Goal: Find contact information: Obtain details needed to contact an individual or organization

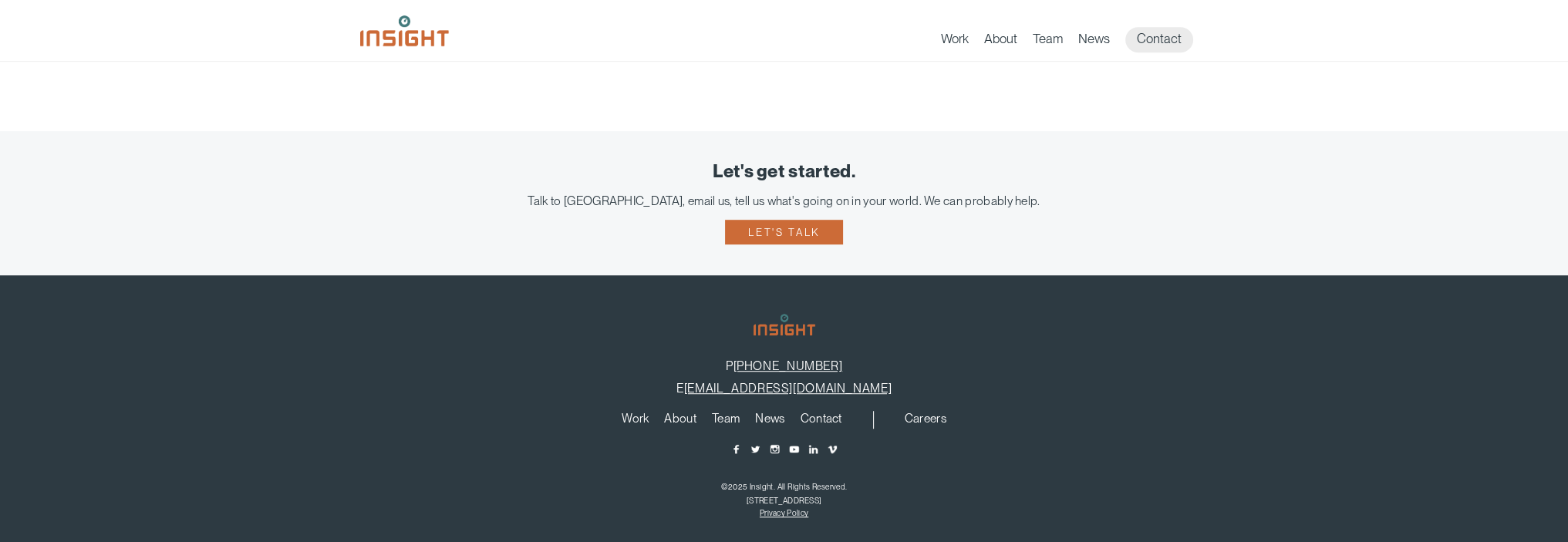
scroll to position [1331, 0]
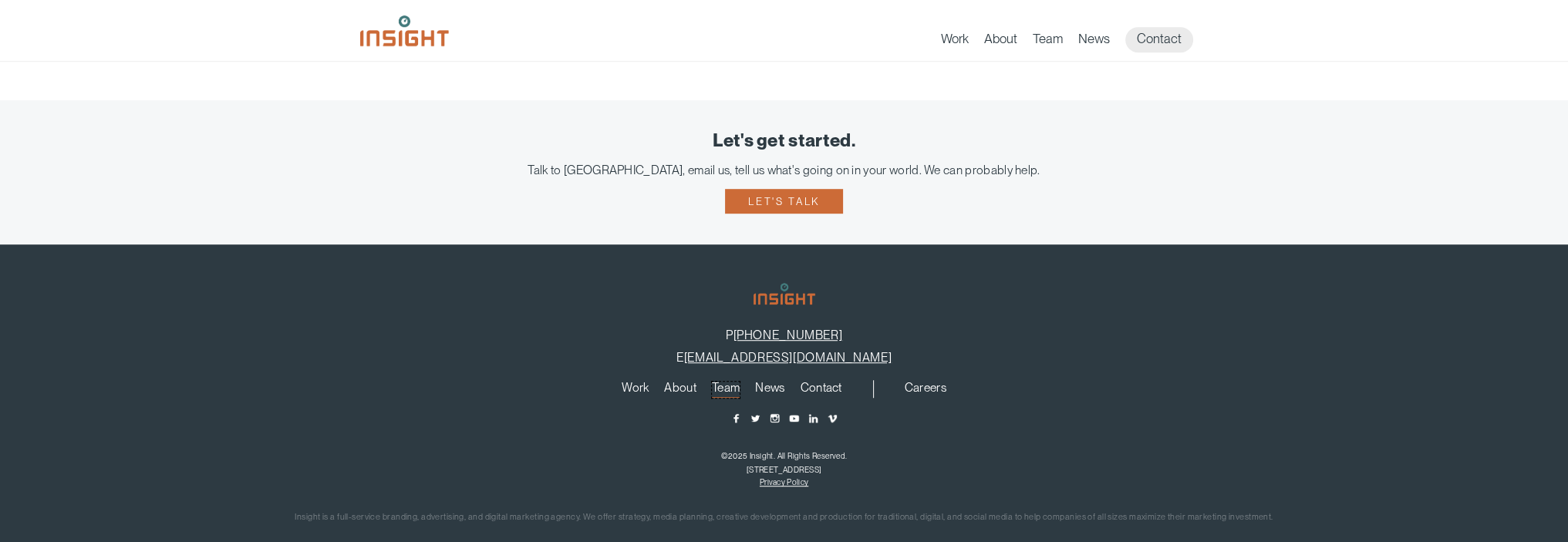
click at [721, 381] on link "Team" at bounding box center [725, 390] width 27 height 17
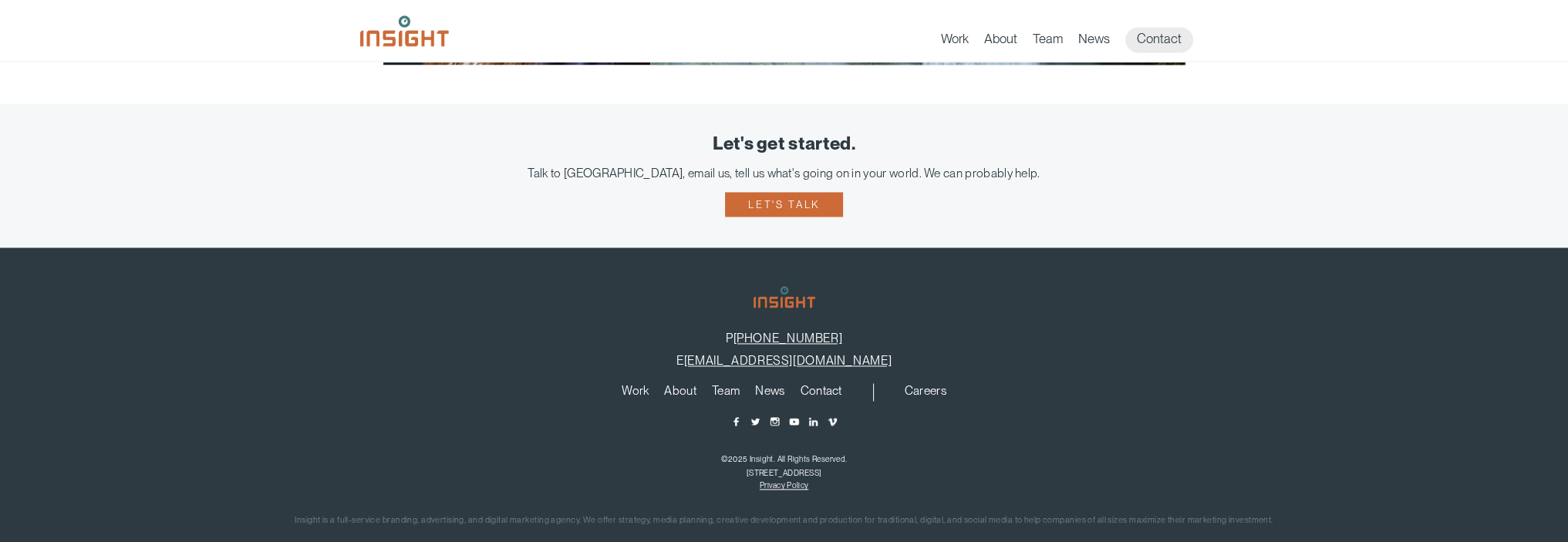
scroll to position [3155, 0]
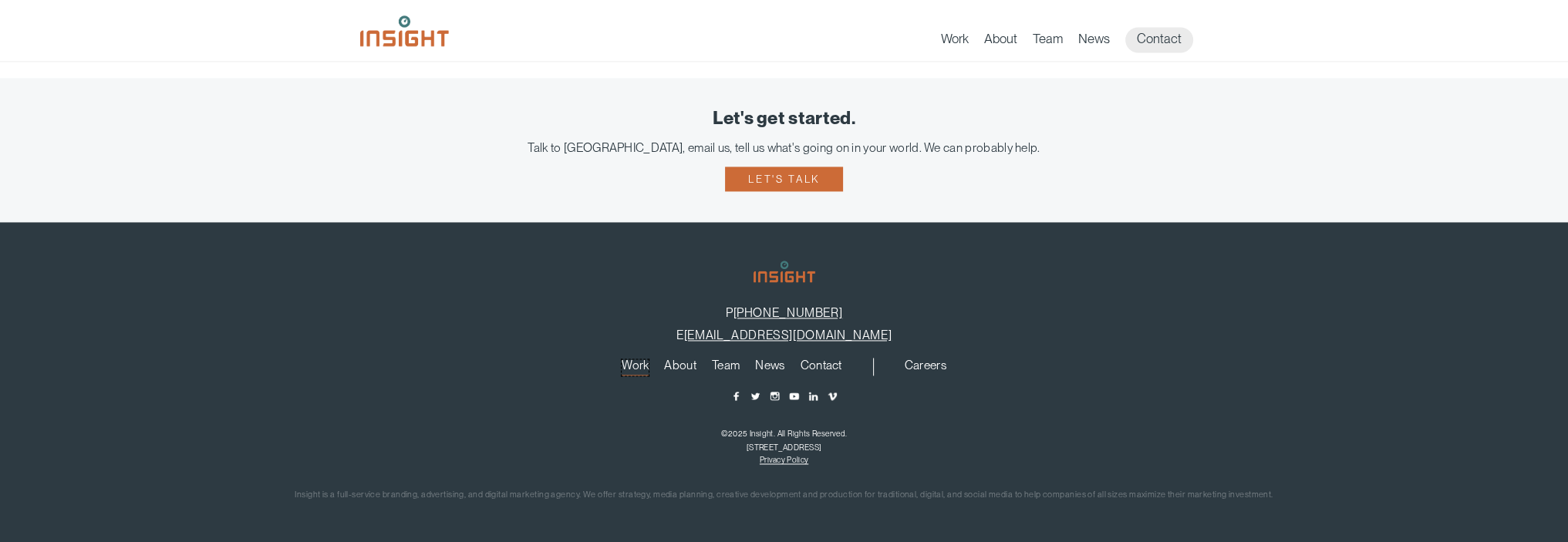
click at [628, 364] on link "Work" at bounding box center [636, 367] width 27 height 17
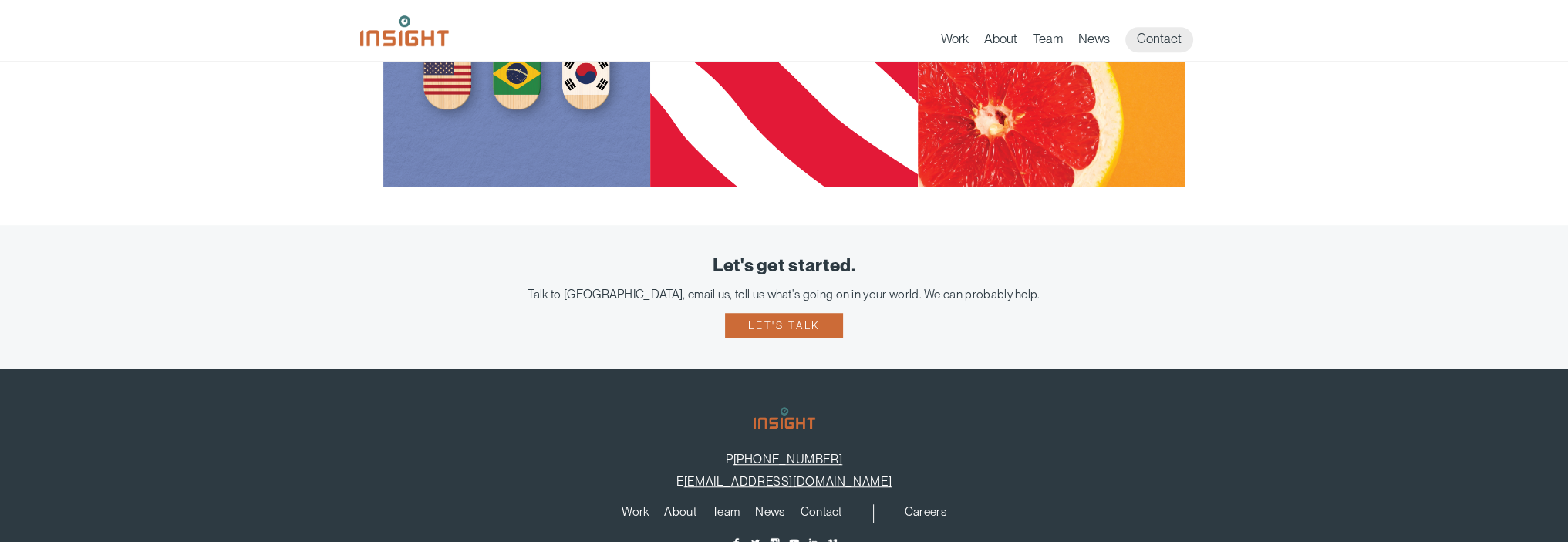
scroll to position [1775, 0]
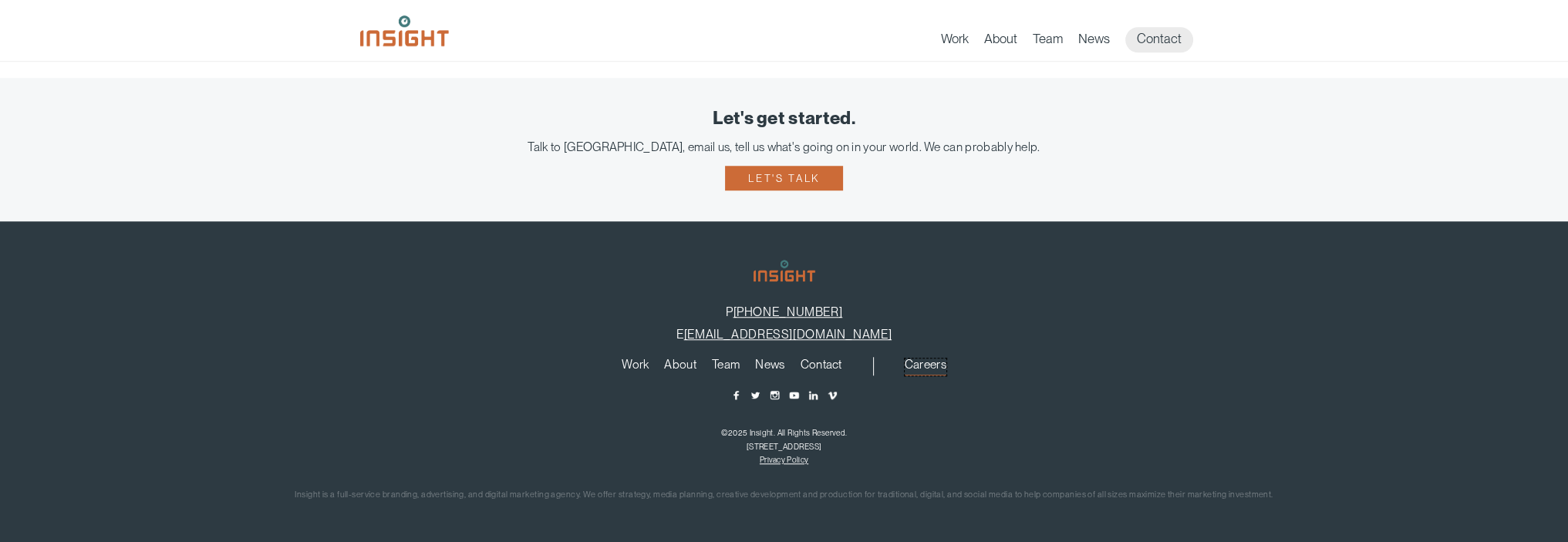
click at [940, 363] on link "Careers" at bounding box center [925, 367] width 42 height 17
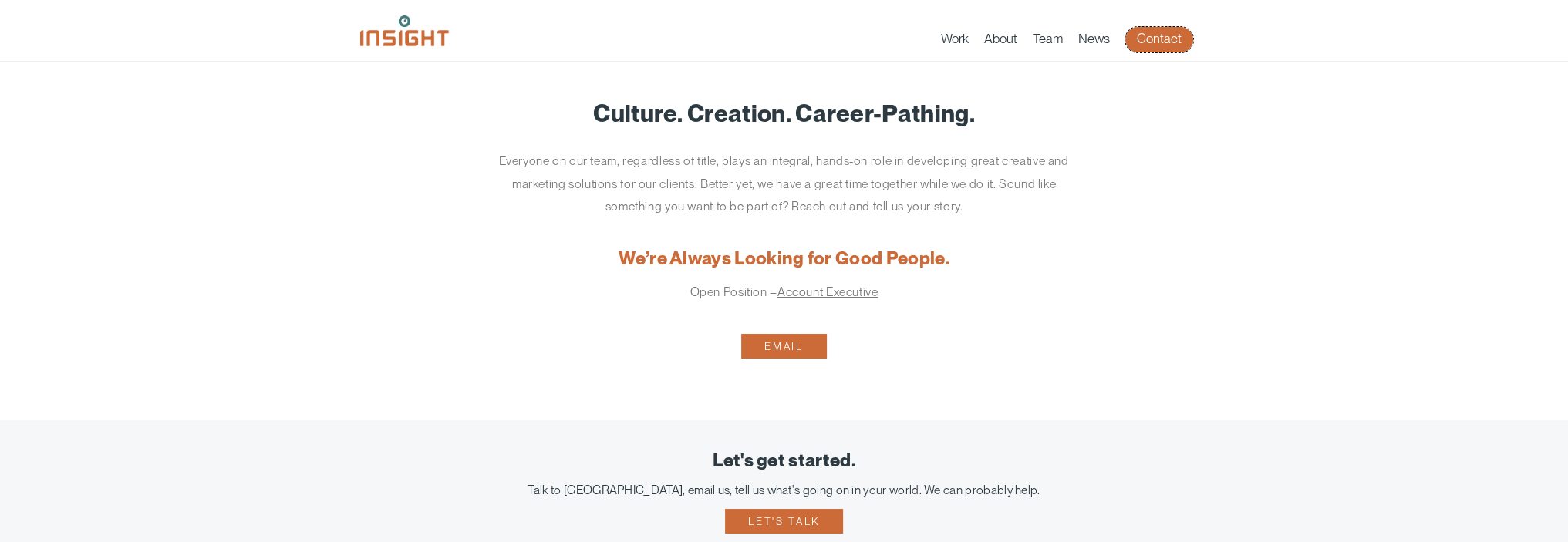
click at [1176, 47] on link "Contact" at bounding box center [1159, 40] width 68 height 26
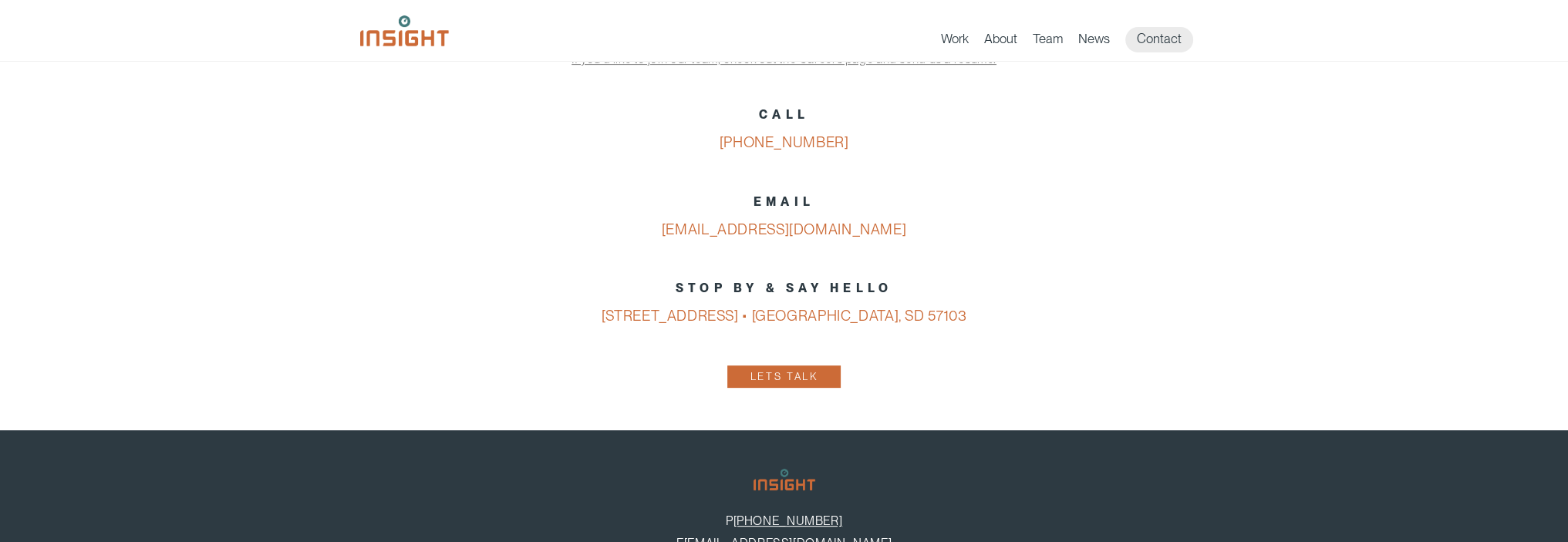
scroll to position [693, 0]
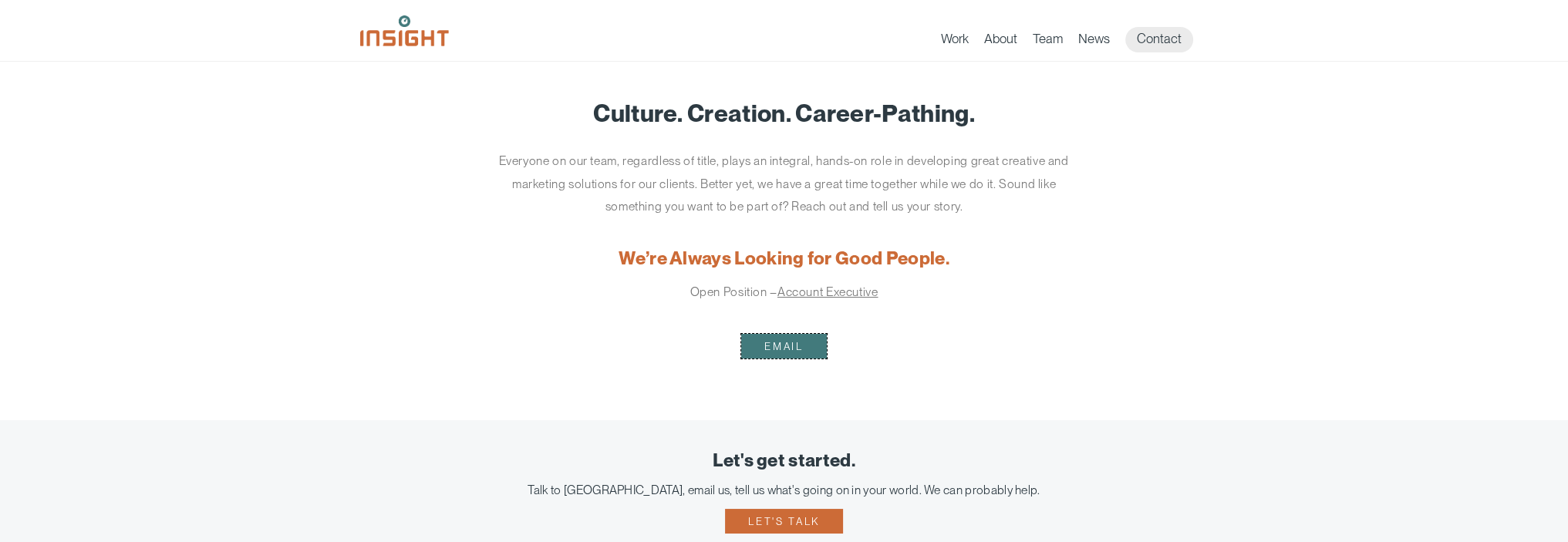
click at [791, 342] on link "Email" at bounding box center [783, 346] width 85 height 25
click at [777, 340] on link "Email" at bounding box center [783, 346] width 85 height 25
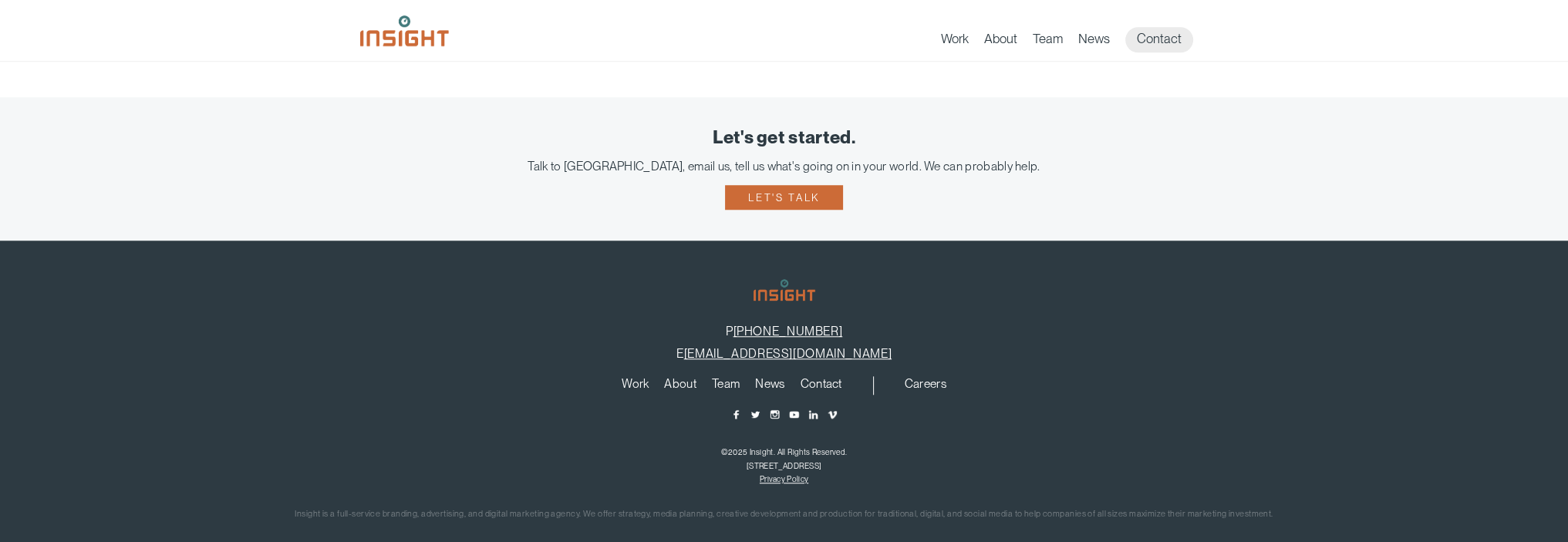
scroll to position [1775, 0]
